Goal: Information Seeking & Learning: Compare options

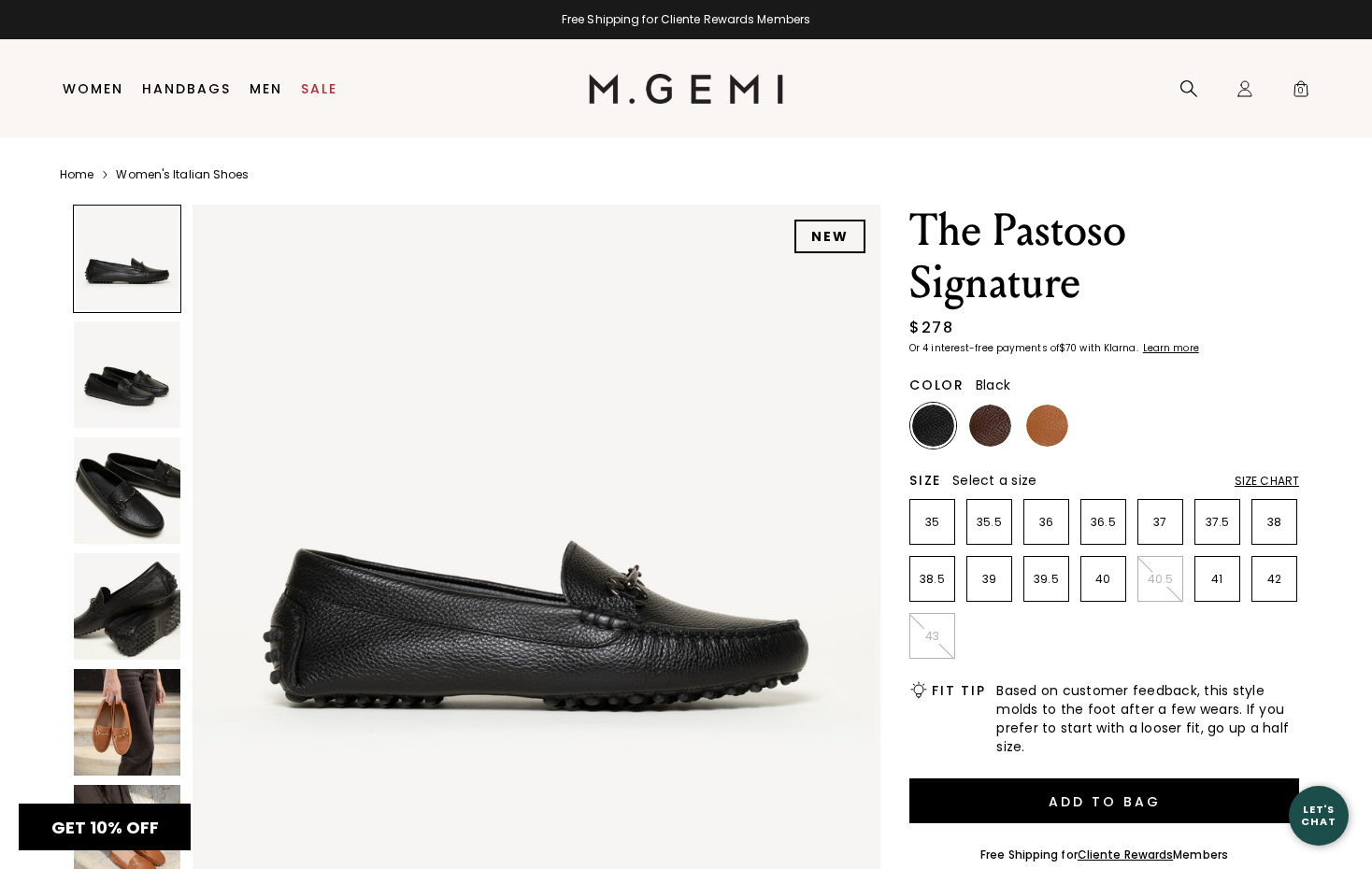
click at [140, 369] on div "Close dialog LET'S conversare Get 10% off when you sign up for texts. By submit…" at bounding box center [686, 434] width 1372 height 869
click at [140, 710] on img at bounding box center [127, 722] width 106 height 106
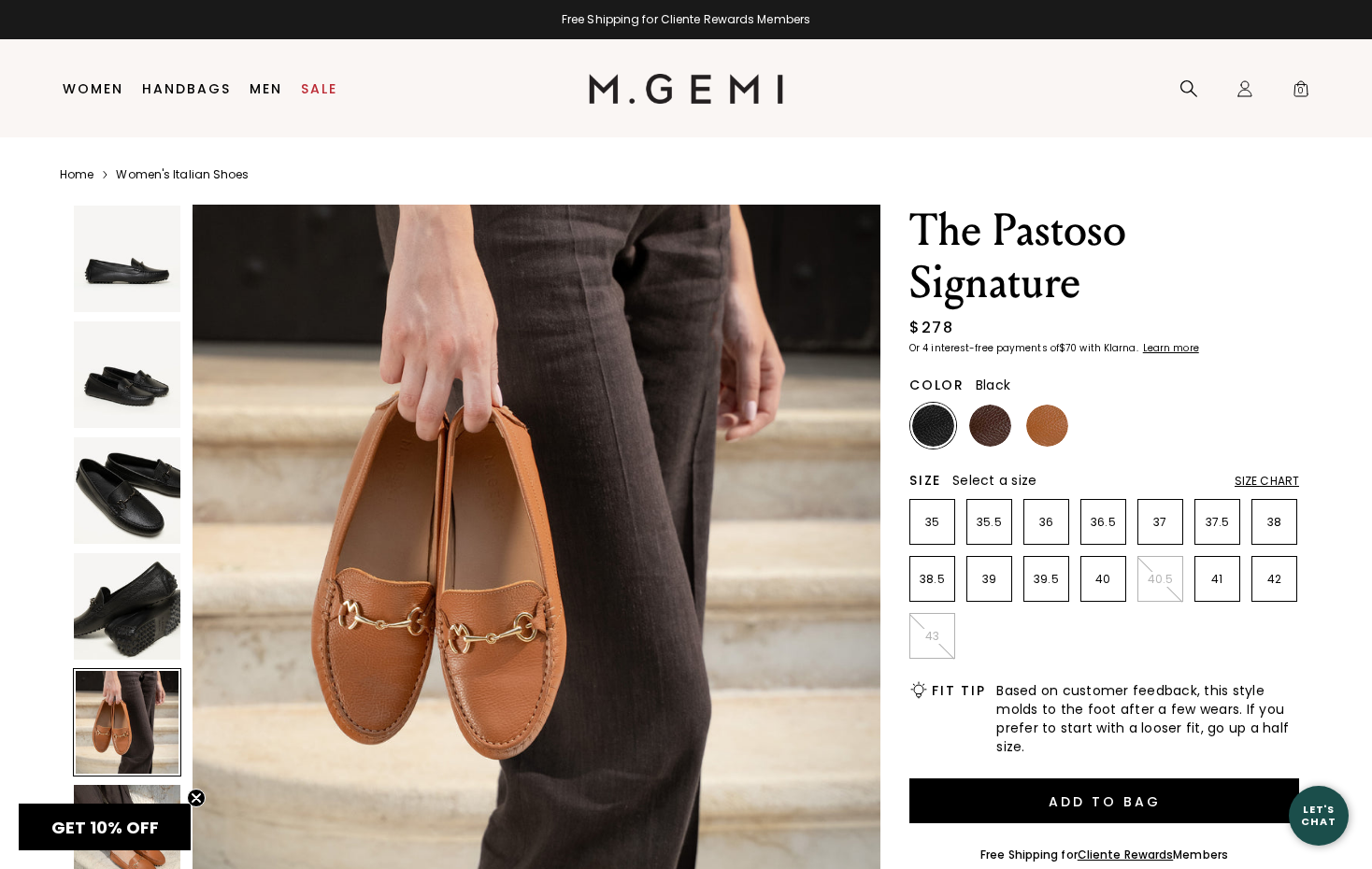
click at [125, 638] on img at bounding box center [127, 606] width 106 height 106
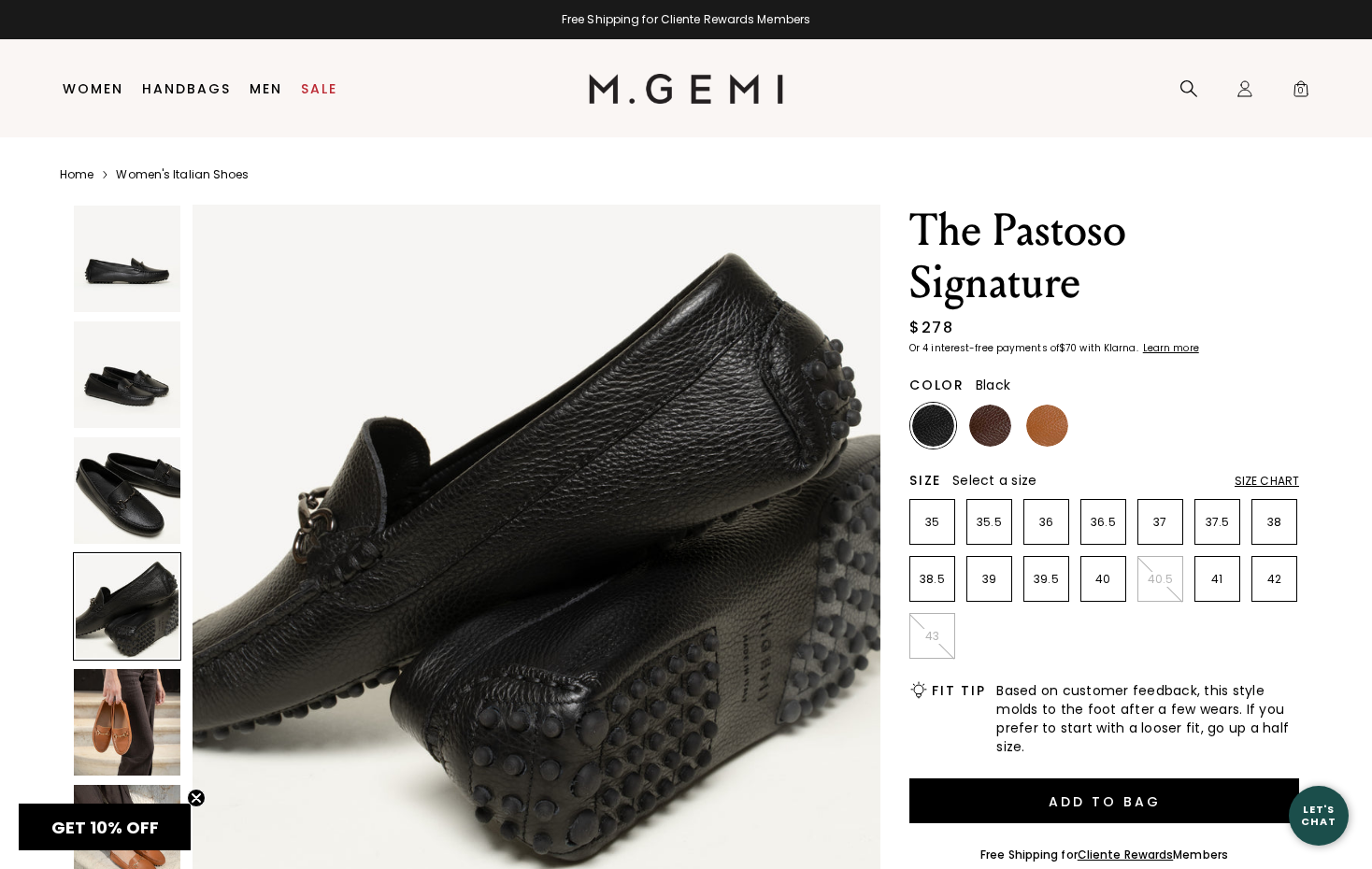
scroll to position [2119, 0]
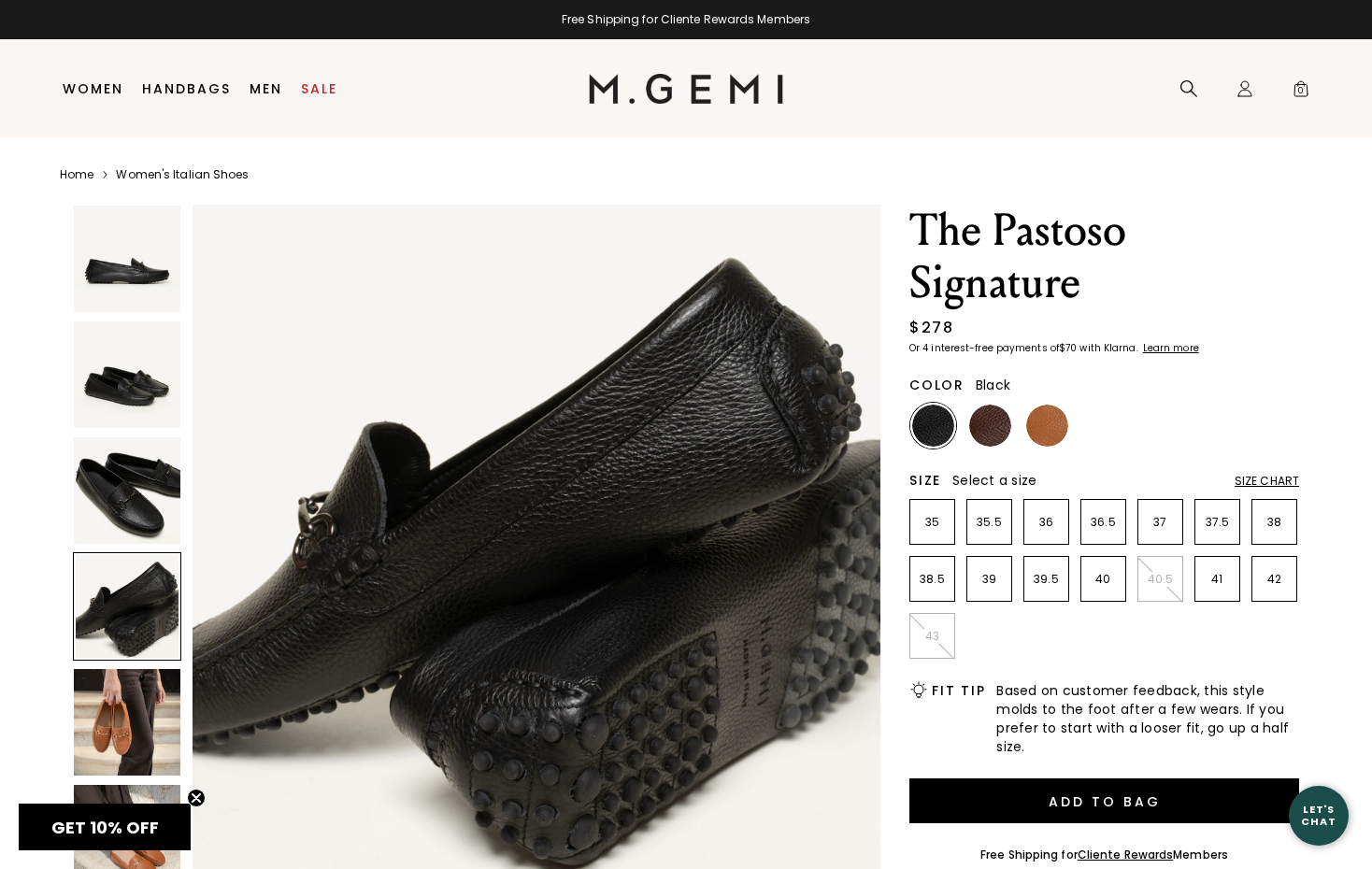
click at [130, 572] on div at bounding box center [127, 606] width 108 height 108
click at [131, 504] on img at bounding box center [127, 490] width 106 height 106
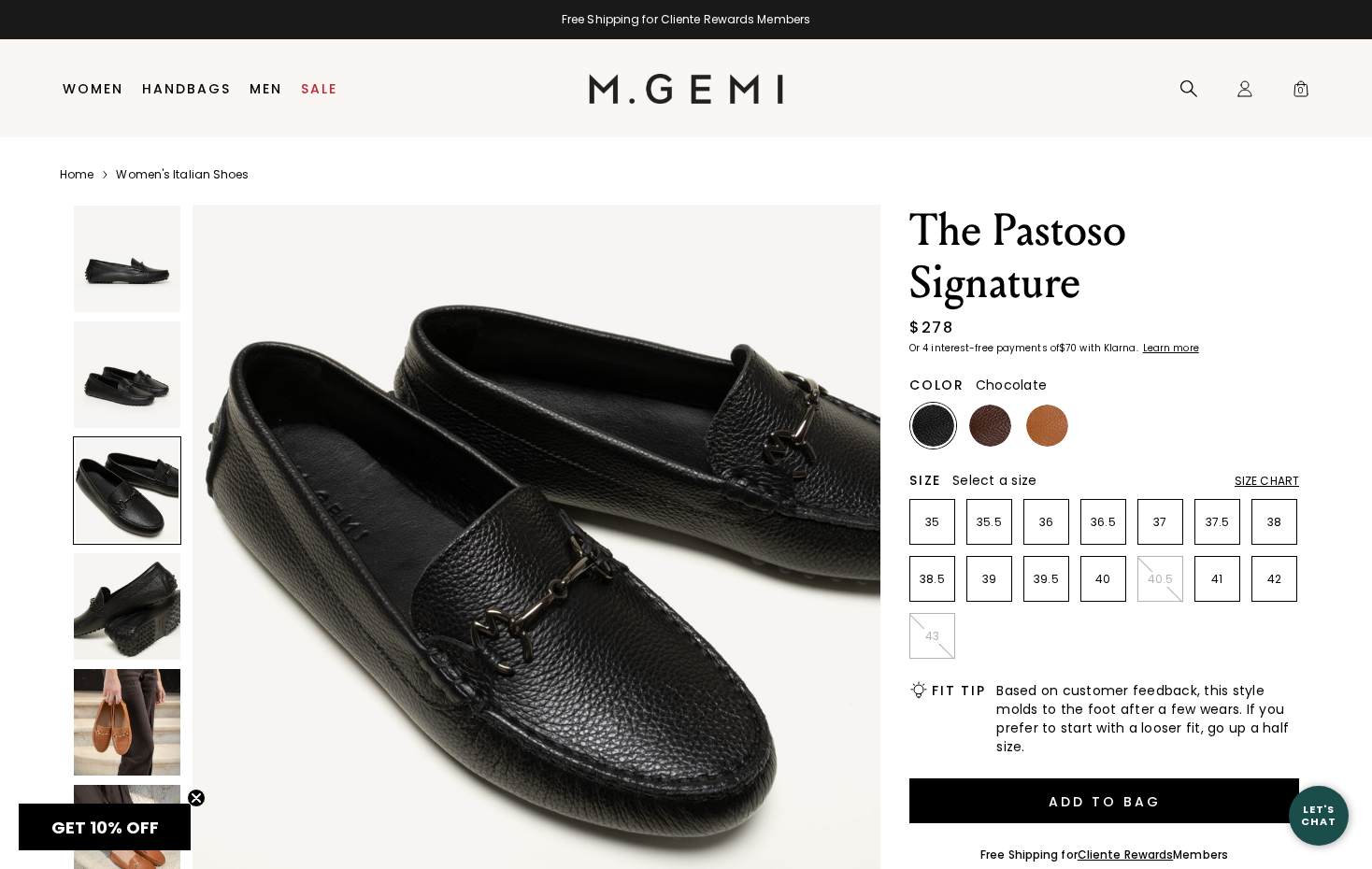
click at [988, 425] on img at bounding box center [990, 425] width 42 height 42
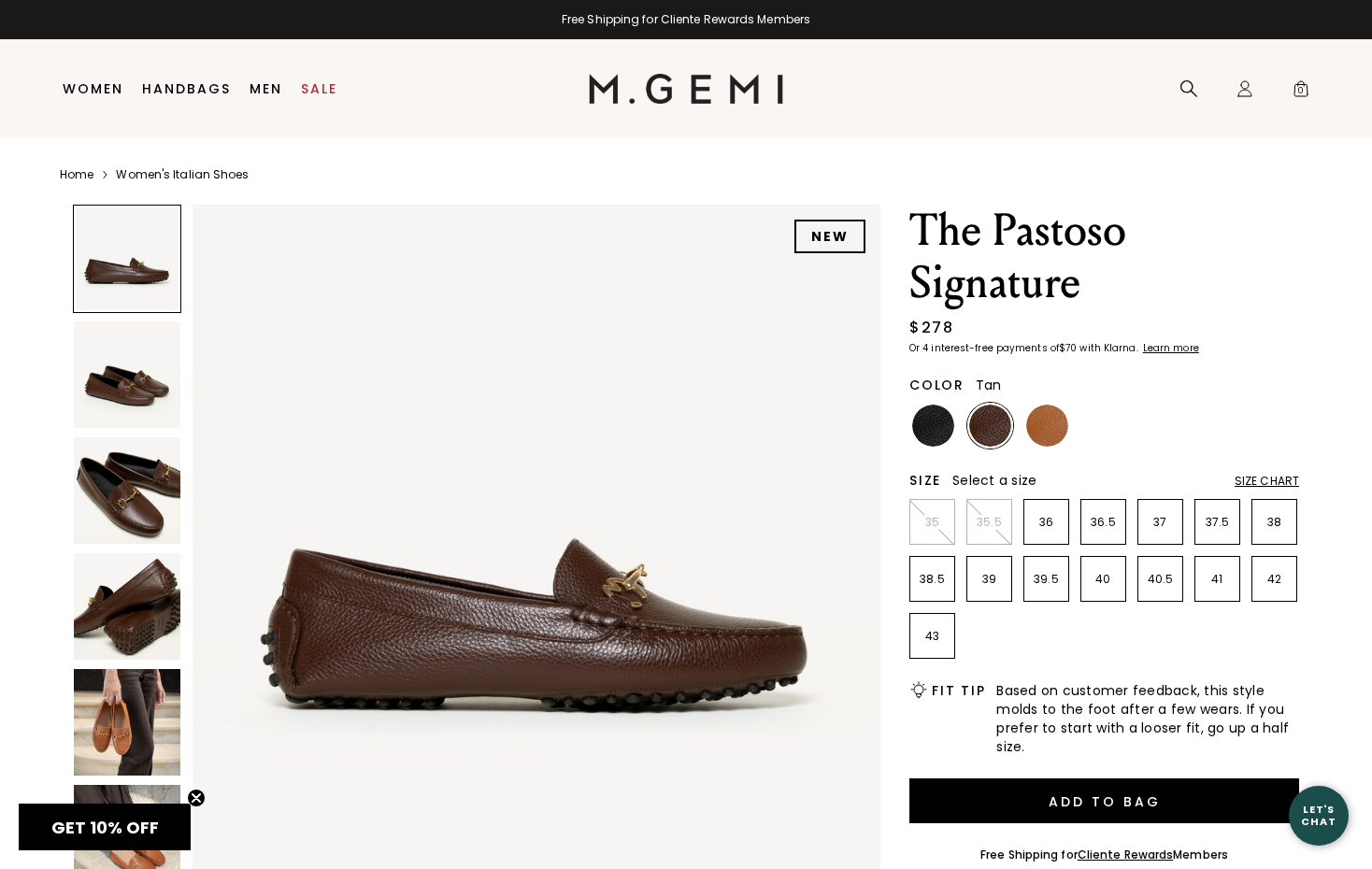
click at [1038, 426] on img at bounding box center [1047, 425] width 42 height 42
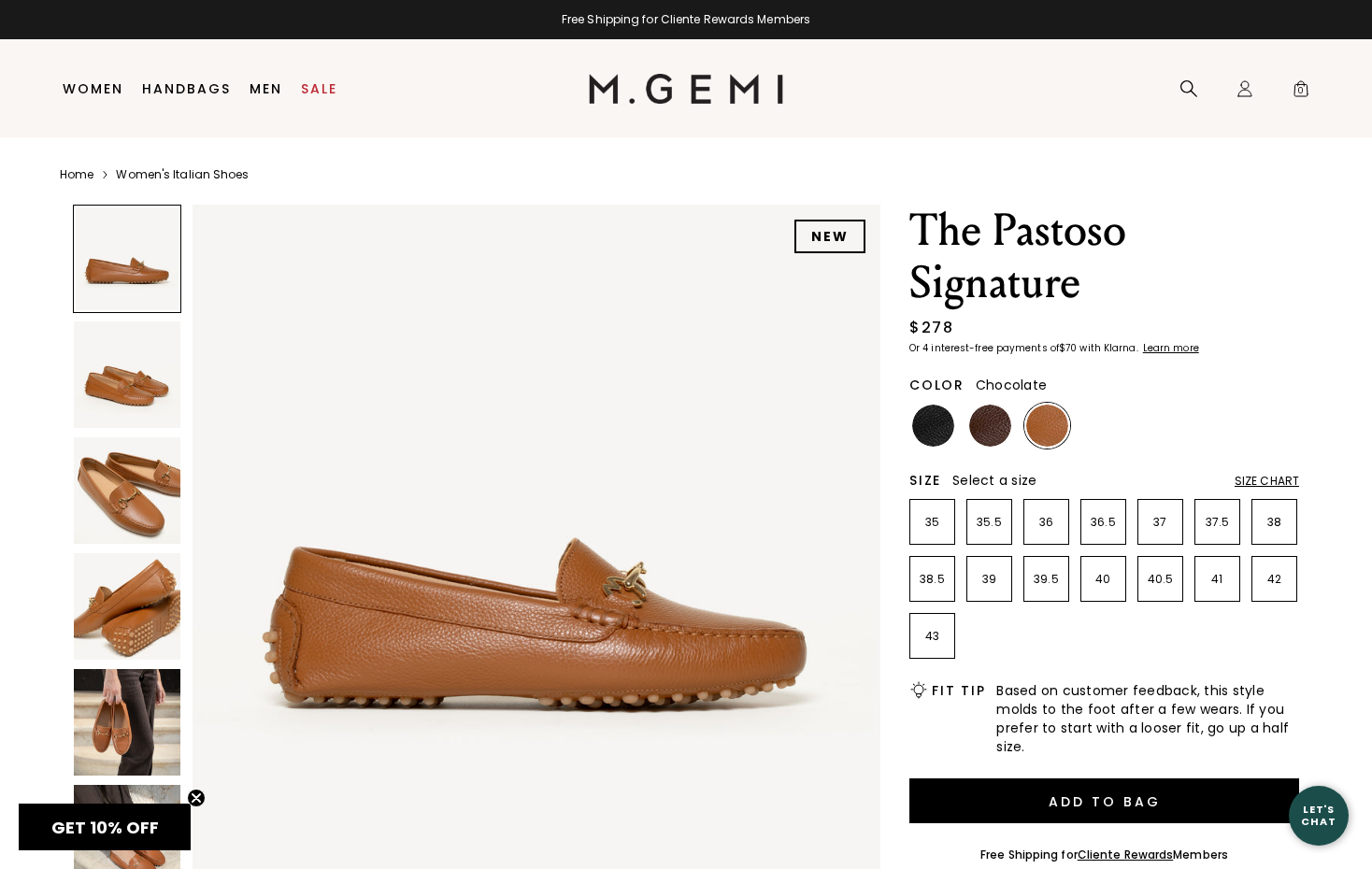
click at [987, 419] on img at bounding box center [990, 425] width 42 height 42
